Goal: Task Accomplishment & Management: Use online tool/utility

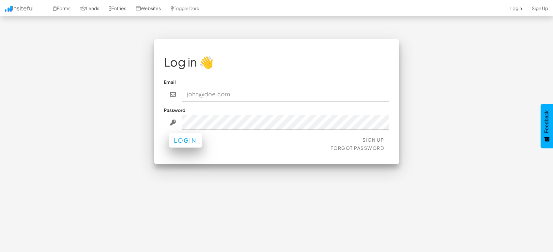
type input "[EMAIL_ADDRESS][DOMAIN_NAME]"
click at [189, 141] on button "Login" at bounding box center [185, 140] width 33 height 14
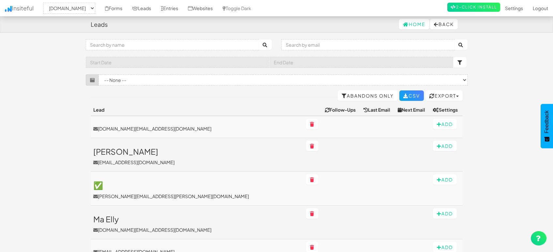
select select "1505"
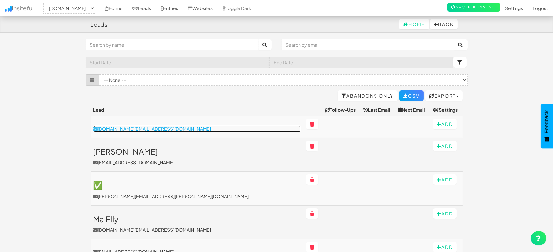
drag, startPoint x: 140, startPoint y: 131, endPoint x: 147, endPoint y: 127, distance: 7.7
click at [140, 131] on p "[DOMAIN_NAME][EMAIL_ADDRESS][DOMAIN_NAME]" at bounding box center [197, 128] width 208 height 7
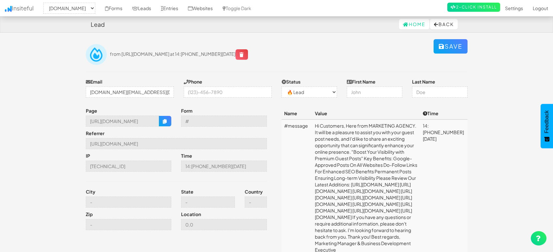
select select "1505"
select select "0"
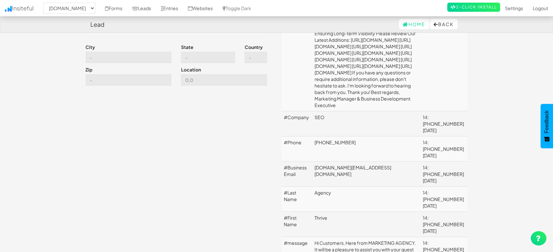
scroll to position [145, 0]
drag, startPoint x: 314, startPoint y: 127, endPoint x: 323, endPoint y: 126, distance: 8.9
click at [323, 136] on td "[PHONE_NUMBER]" at bounding box center [366, 148] width 108 height 25
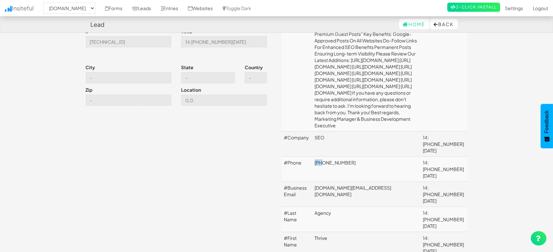
scroll to position [0, 0]
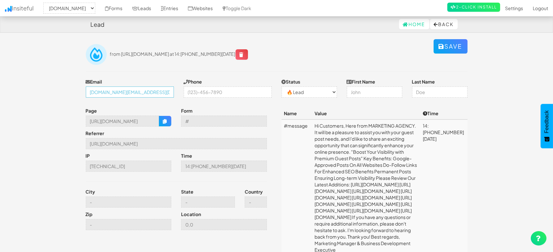
click at [149, 92] on input "[DOMAIN_NAME][EMAIL_ADDRESS][DOMAIN_NAME]" at bounding box center [130, 92] width 88 height 11
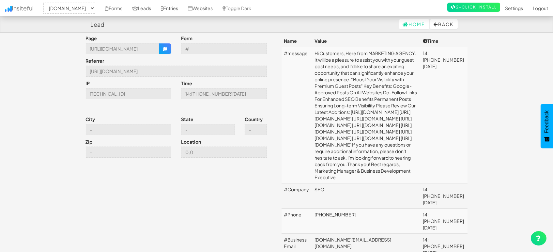
scroll to position [145, 0]
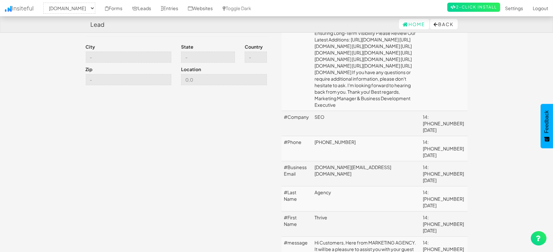
click at [360, 136] on td "[PHONE_NUMBER]" at bounding box center [366, 148] width 108 height 25
copy td "[PHONE_NUMBER]"
drag, startPoint x: 333, startPoint y: 108, endPoint x: 314, endPoint y: 108, distance: 19.3
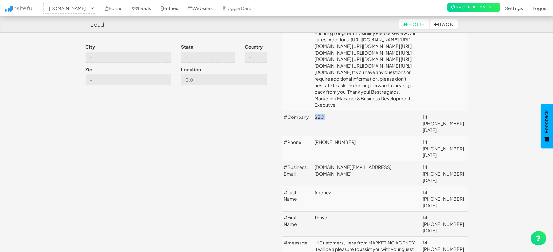
click at [314, 111] on td "SEO" at bounding box center [366, 123] width 108 height 25
copy td "SEO"
click at [350, 136] on td "[PHONE_NUMBER]" at bounding box center [366, 148] width 108 height 25
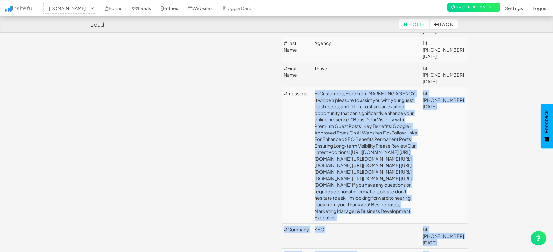
scroll to position [296, 0]
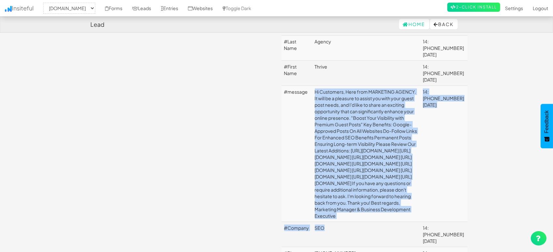
drag, startPoint x: 316, startPoint y: 130, endPoint x: 411, endPoint y: 176, distance: 106.2
copy tbody "Hi Customers, Here from MARKETING AGENCY. It will be a pleasure to assist you w…"
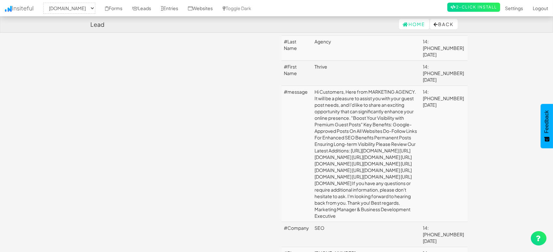
click at [293, 154] on td "#message" at bounding box center [297, 154] width 31 height 136
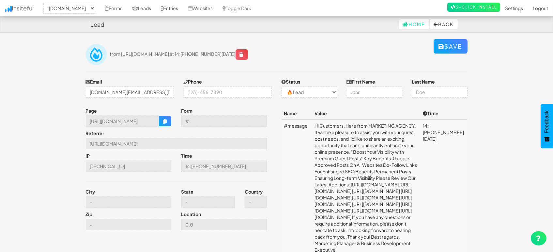
scroll to position [0, 0]
click at [183, 144] on input "[URL][DOMAIN_NAME]" at bounding box center [176, 143] width 181 height 11
drag, startPoint x: 169, startPoint y: 123, endPoint x: 339, endPoint y: 24, distance: 196.8
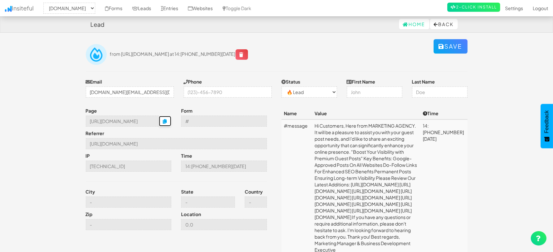
click at [169, 123] on button "button" at bounding box center [165, 121] width 12 height 10
